Goal: Task Accomplishment & Management: Manage account settings

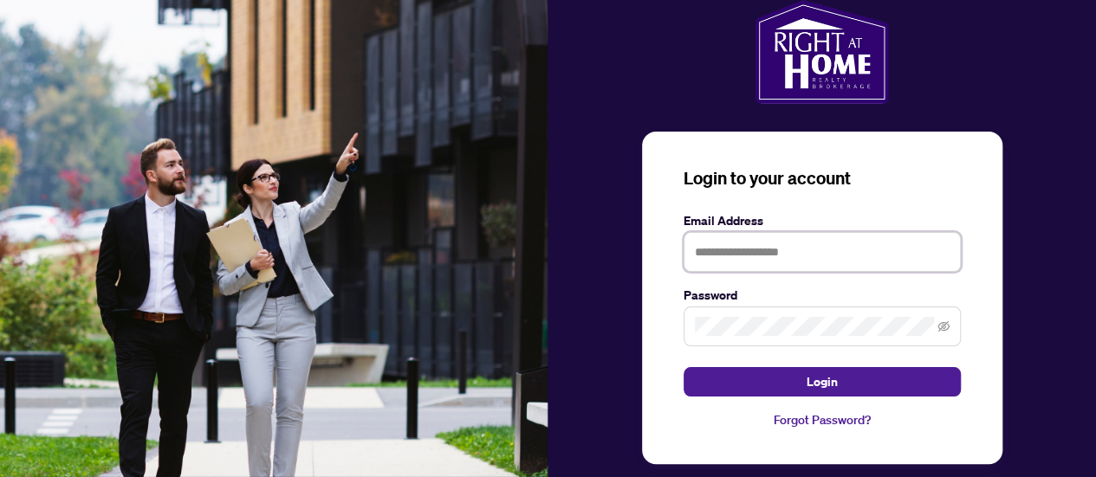
click at [714, 247] on input "text" at bounding box center [822, 252] width 277 height 40
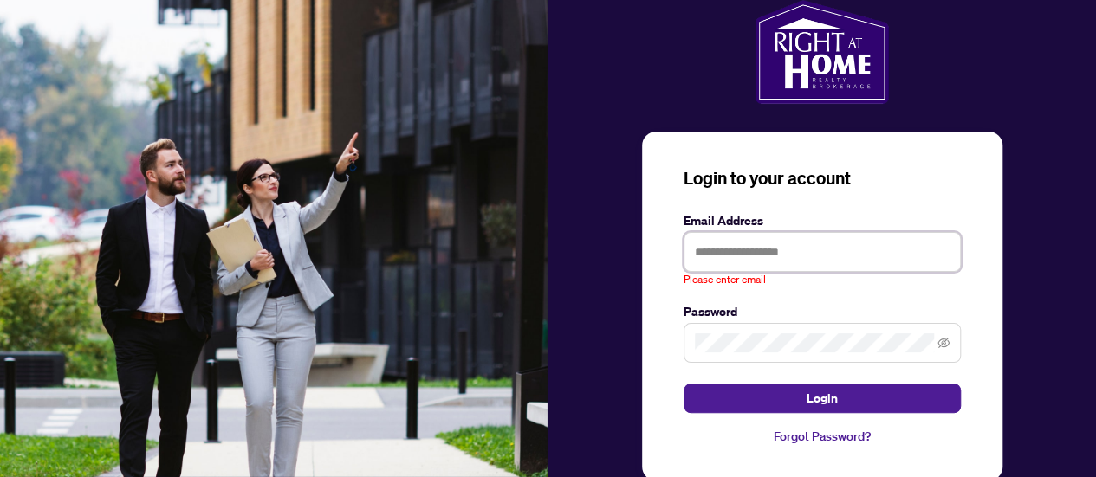
type input "**********"
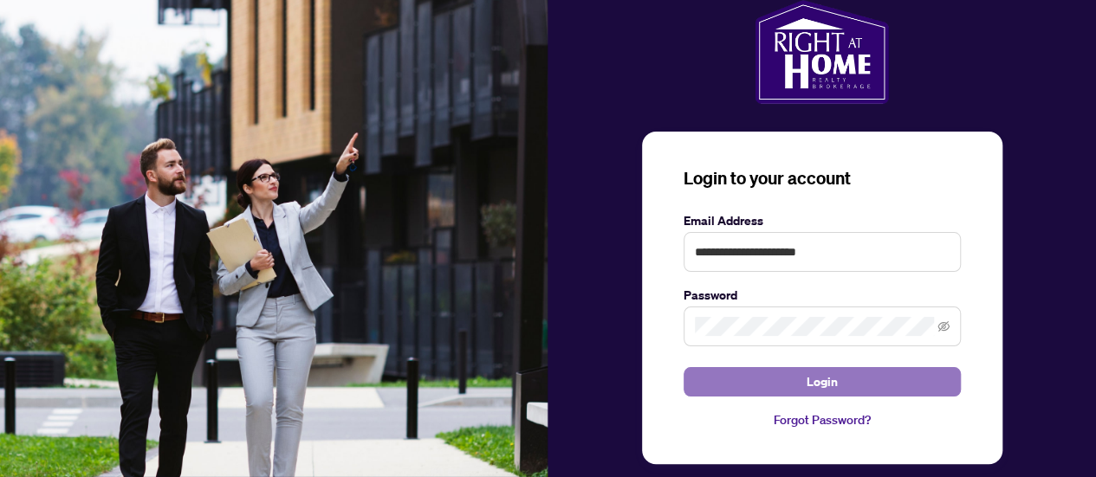
click at [807, 381] on span "Login" at bounding box center [822, 382] width 31 height 28
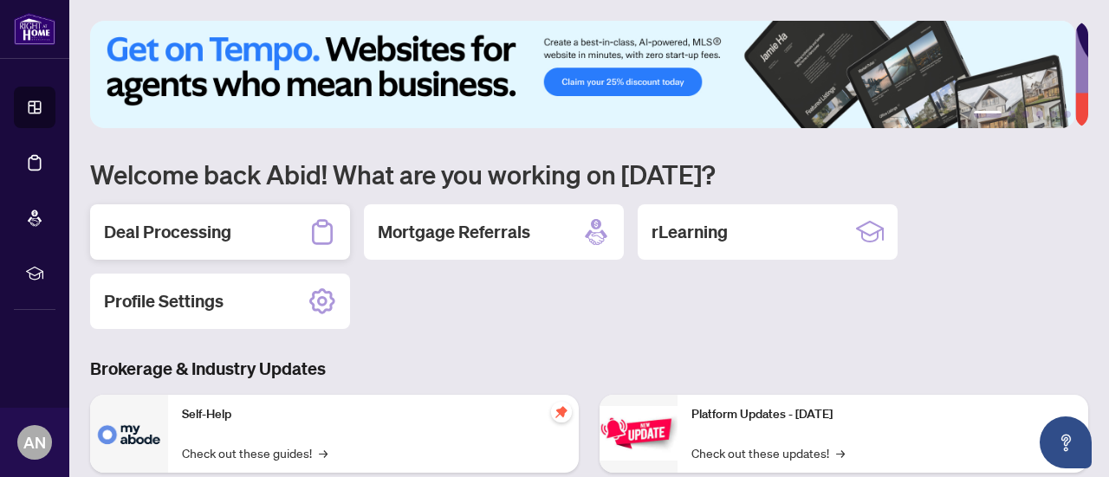
click at [170, 231] on h2 "Deal Processing" at bounding box center [167, 232] width 127 height 24
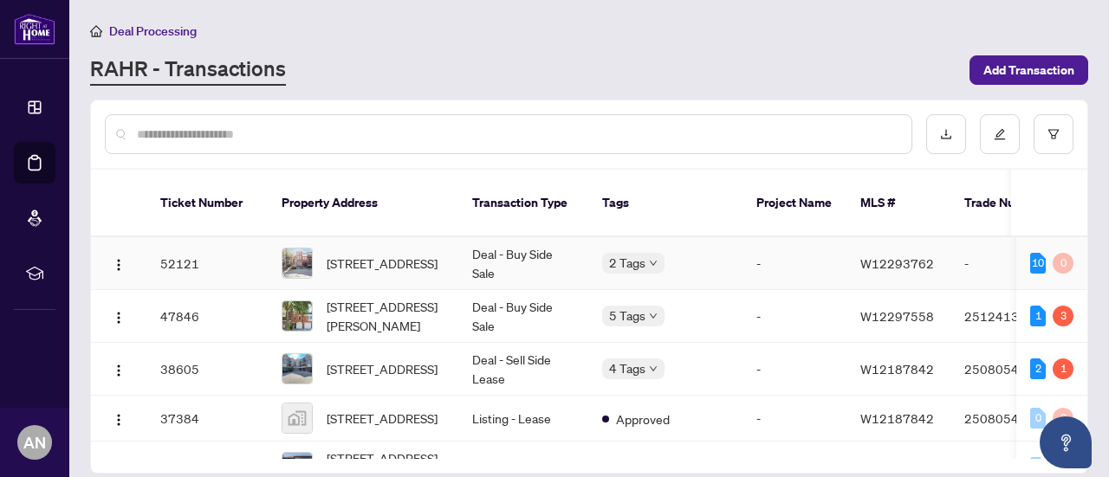
click at [164, 242] on td "52121" at bounding box center [206, 263] width 121 height 53
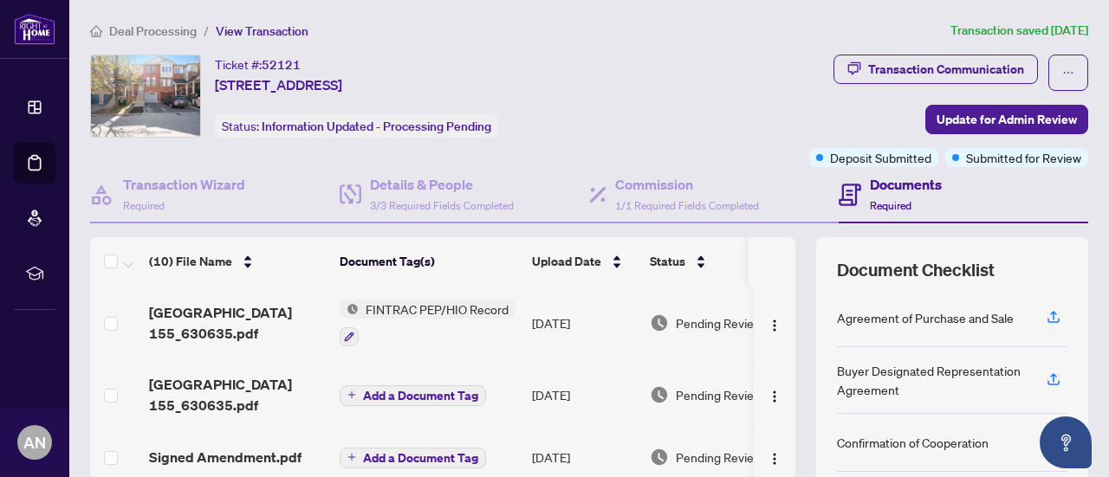
click at [870, 186] on h4 "Documents" at bounding box center [906, 184] width 72 height 21
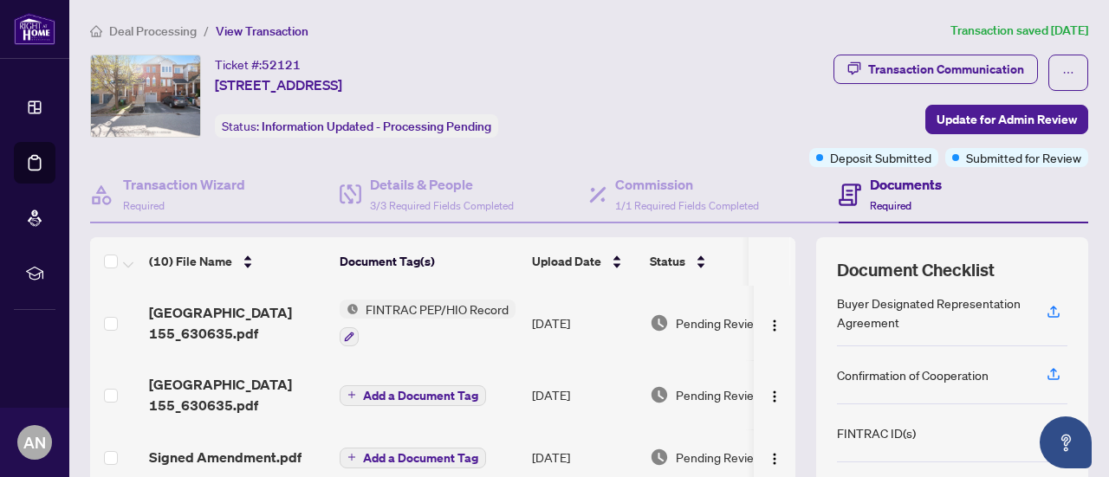
scroll to position [168, 0]
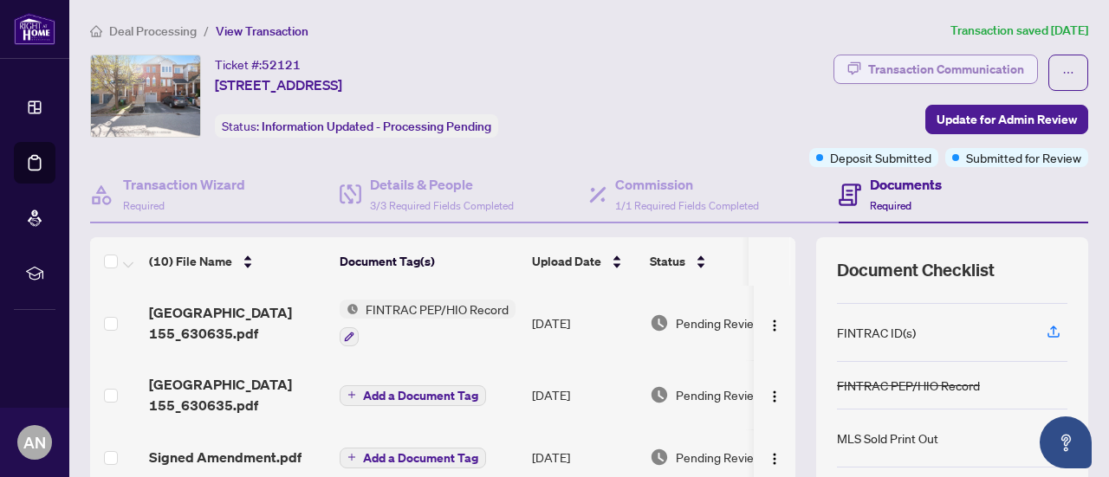
click at [899, 68] on div "Transaction Communication" at bounding box center [946, 69] width 156 height 28
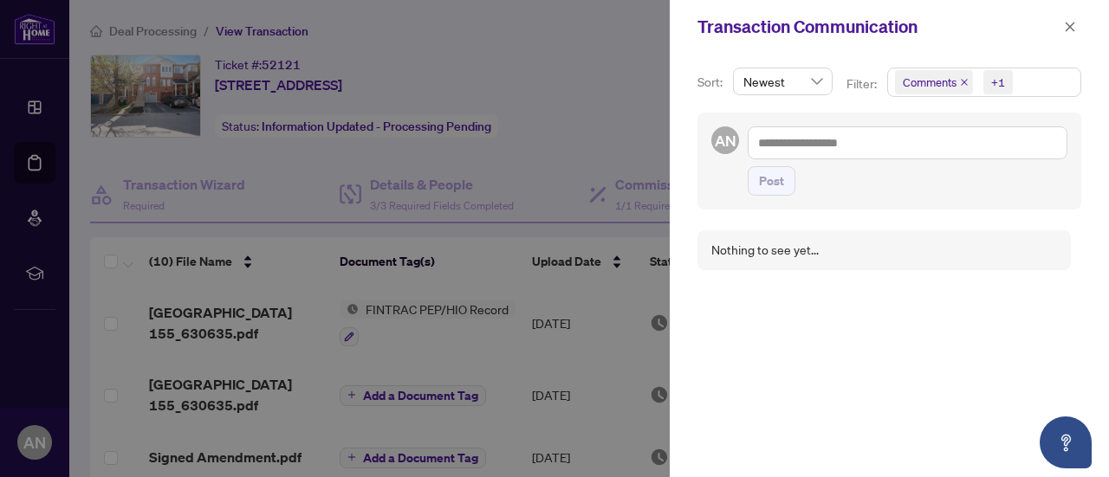
click at [883, 348] on div "Nothing to see yet..." at bounding box center [889, 343] width 384 height 247
click at [1064, 25] on icon "close" at bounding box center [1070, 27] width 12 height 12
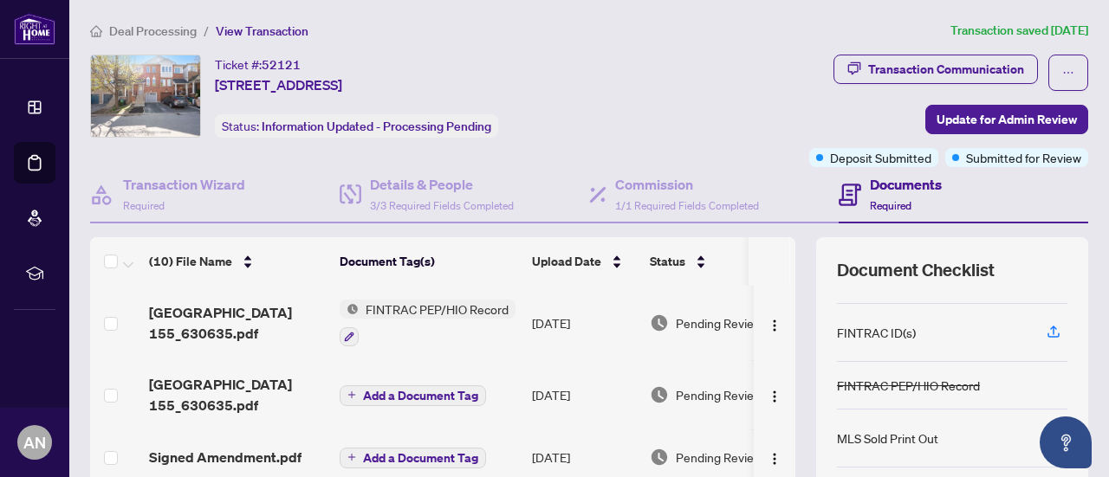
click at [651, 81] on div "Ticket #: 52121 [STREET_ADDRESS] Status: Information Updated - Processing Pendi…" at bounding box center [370, 96] width 561 height 83
click at [498, 132] on div "Ticket #: 52121 [STREET_ADDRESS] Status: Information Updated - Processing Pendi…" at bounding box center [356, 96] width 283 height 83
